Goal: Check status: Check status

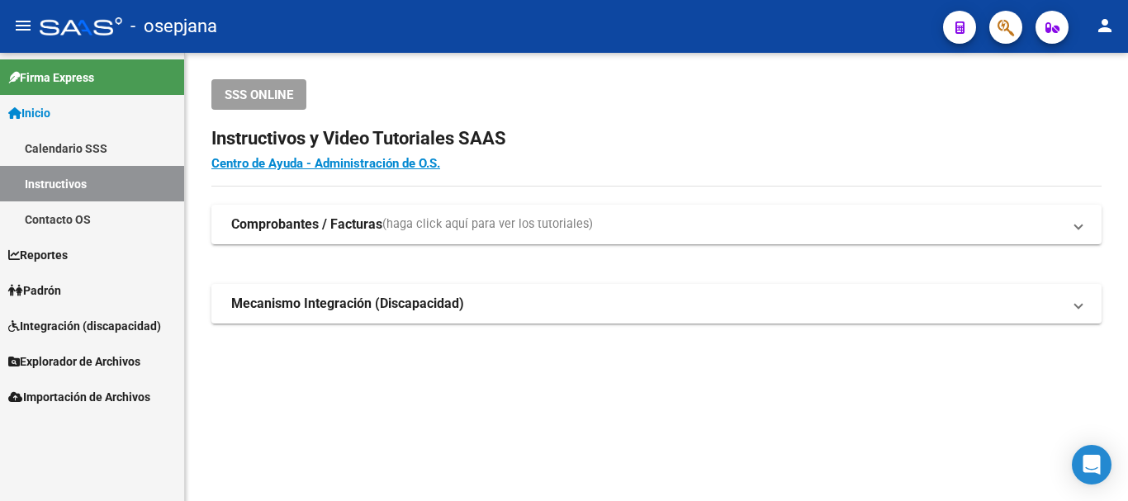
click at [54, 289] on span "Padrón" at bounding box center [34, 291] width 53 height 18
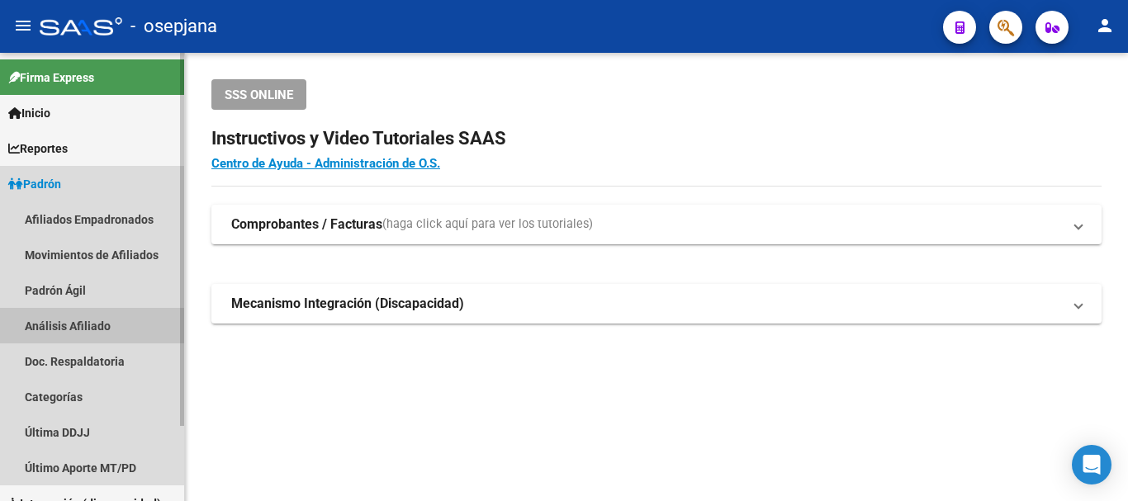
click at [66, 320] on link "Análisis Afiliado" at bounding box center [92, 326] width 184 height 36
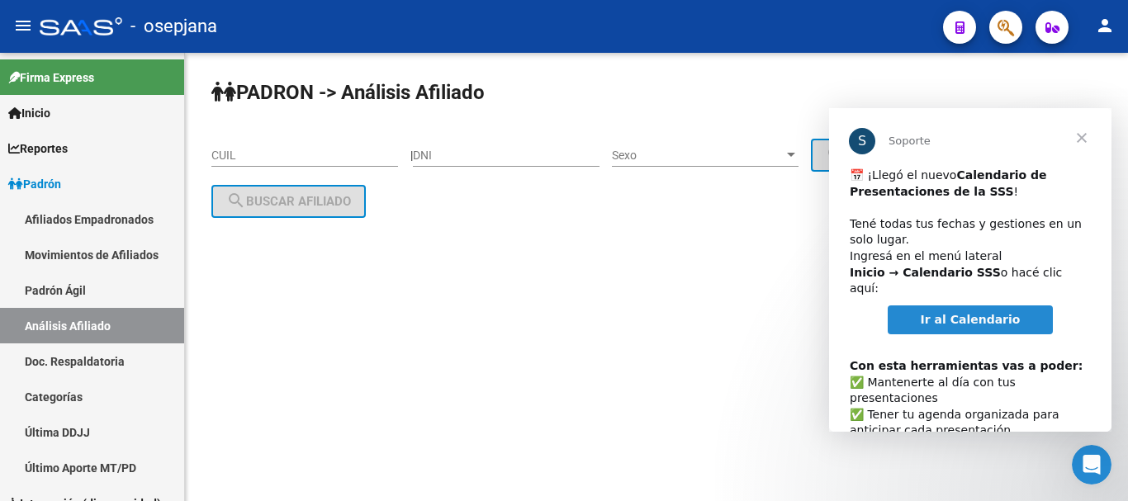
click at [223, 155] on input "CUIL" at bounding box center [304, 156] width 187 height 14
click at [1084, 136] on span "Cerrar" at bounding box center [1081, 137] width 59 height 59
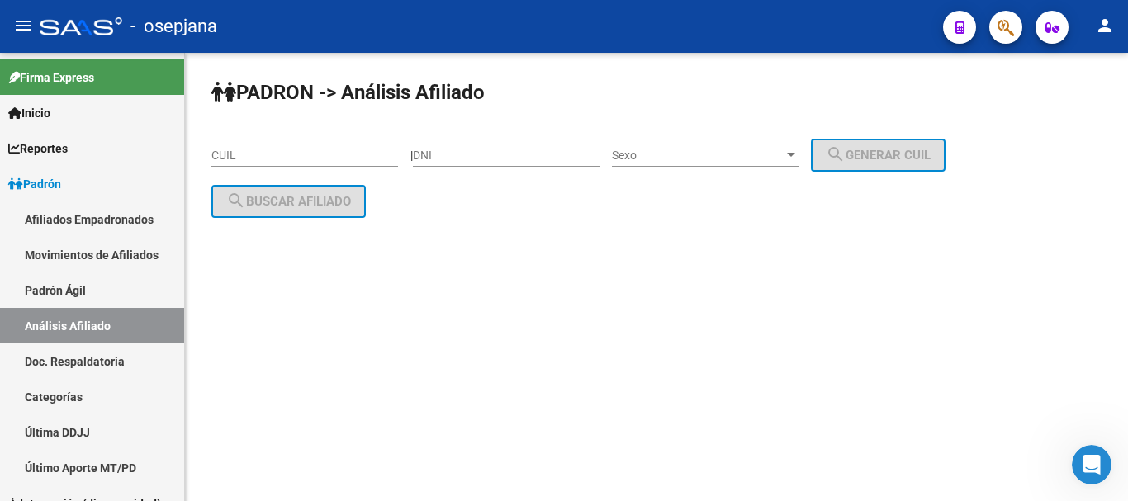
click at [225, 155] on input "CUIL" at bounding box center [304, 156] width 187 height 14
paste input "27-24436206-6"
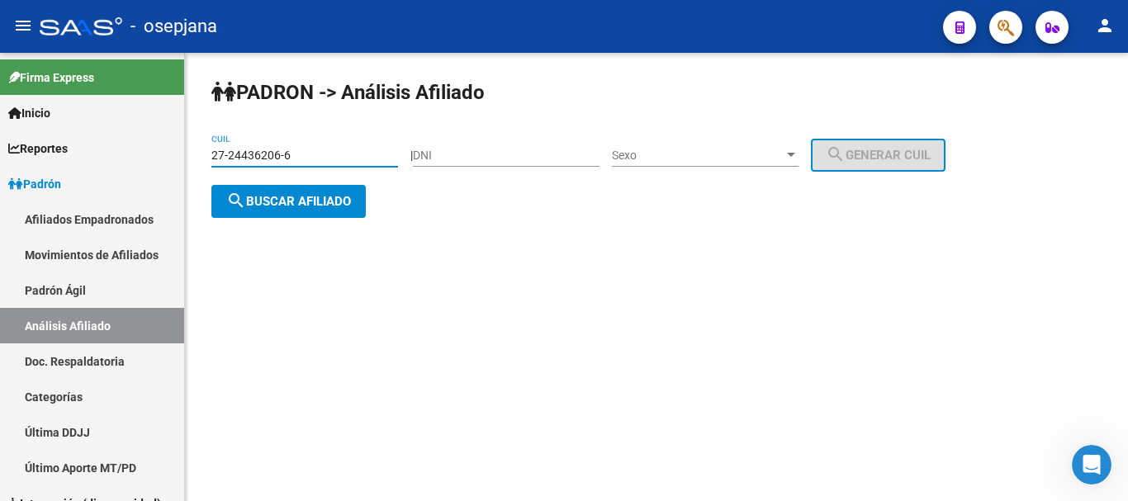
type input "27-24436206-6"
click at [275, 192] on button "search Buscar afiliado" at bounding box center [288, 201] width 154 height 33
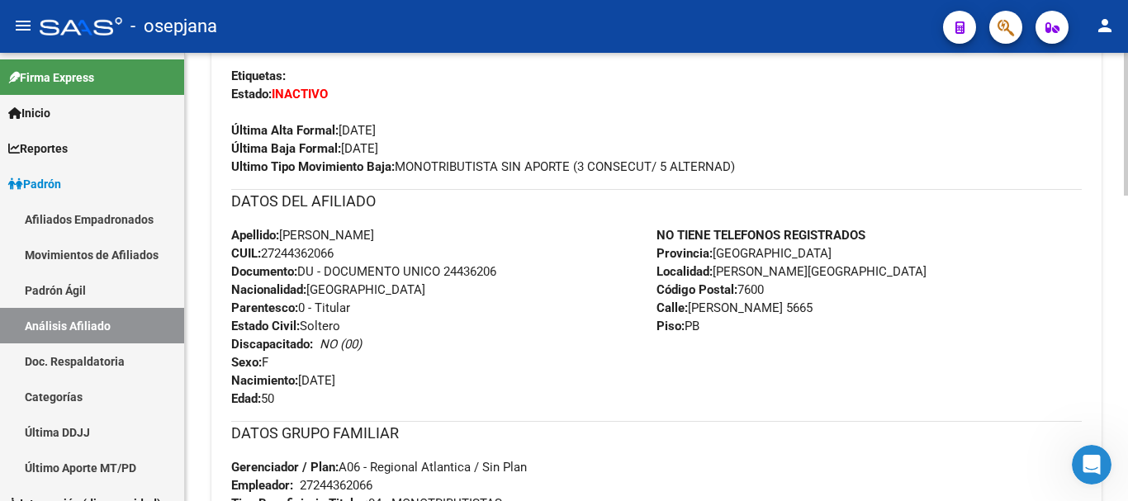
scroll to position [496, 0]
